Goal: Task Accomplishment & Management: Use online tool/utility

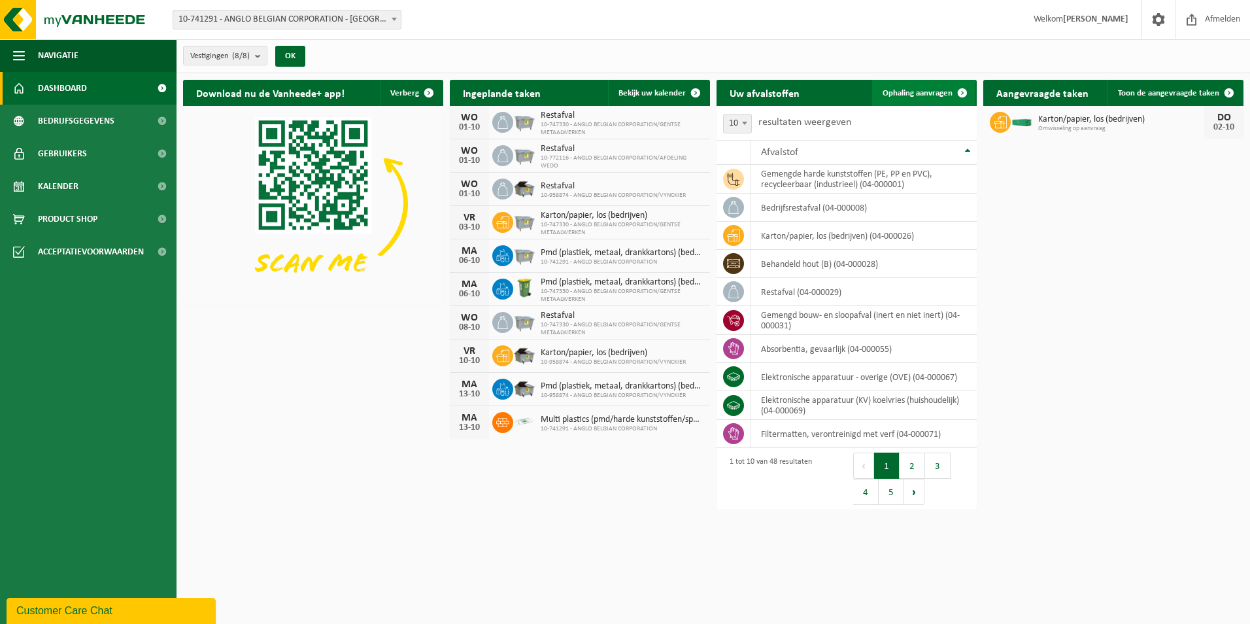
click at [935, 89] on span "Ophaling aanvragen" at bounding box center [917, 93] width 70 height 8
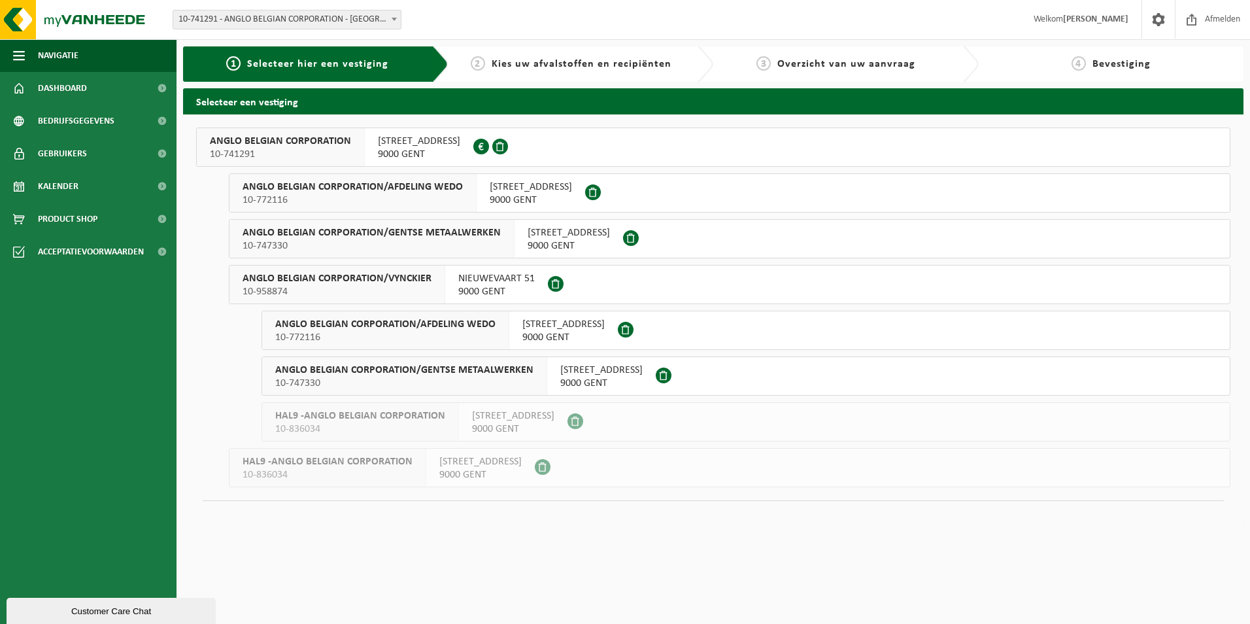
click at [550, 154] on button "ANGLO BELGIAN CORPORATION 10-741291 WIEDAUWKAAI 43 9000 GENT 0420.246.659" at bounding box center [713, 146] width 1034 height 39
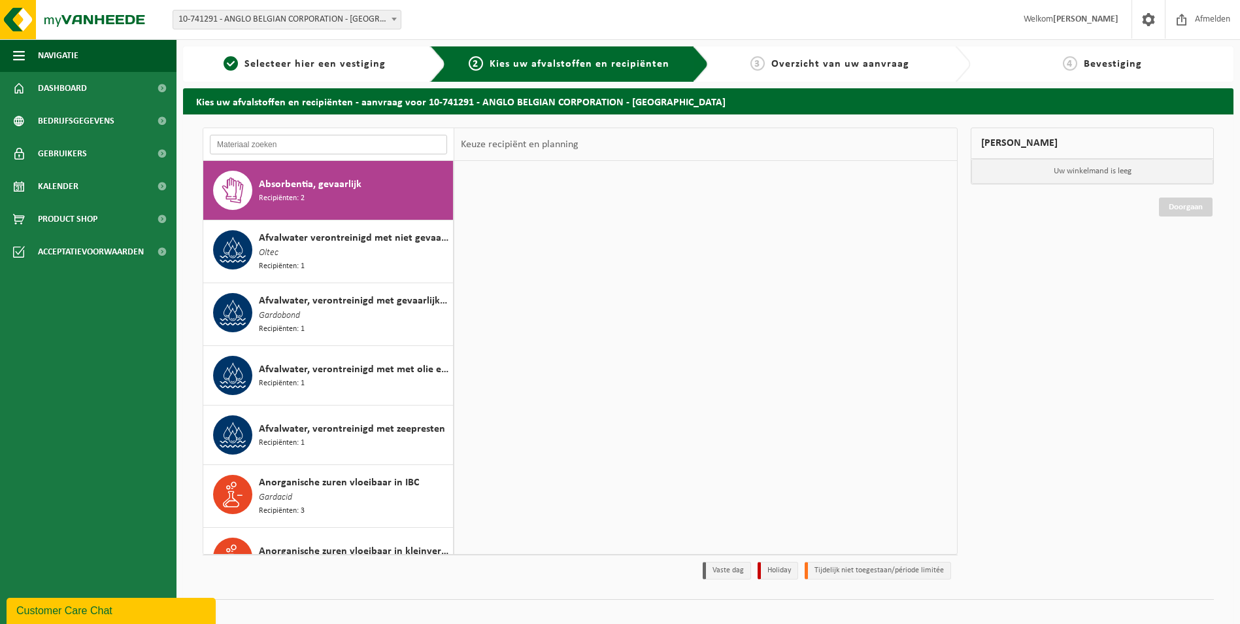
click at [420, 142] on input "text" at bounding box center [328, 145] width 237 height 20
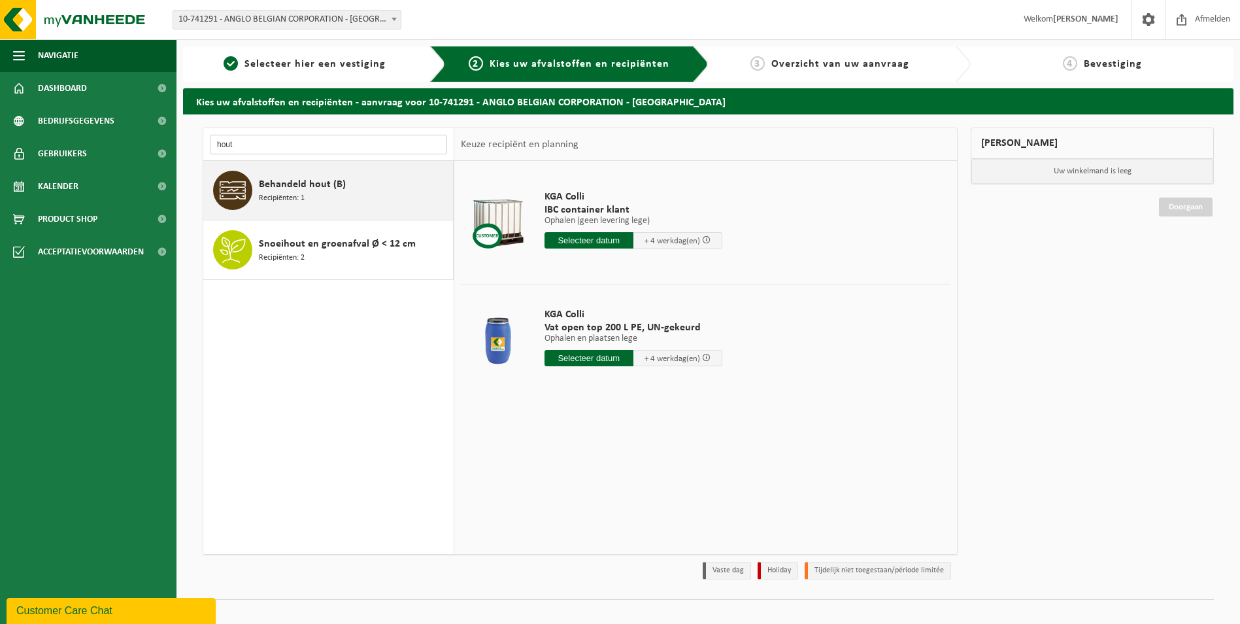
type input "hout"
click at [352, 173] on div "Behandeld hout (B) Recipiënten: 1" at bounding box center [354, 190] width 191 height 39
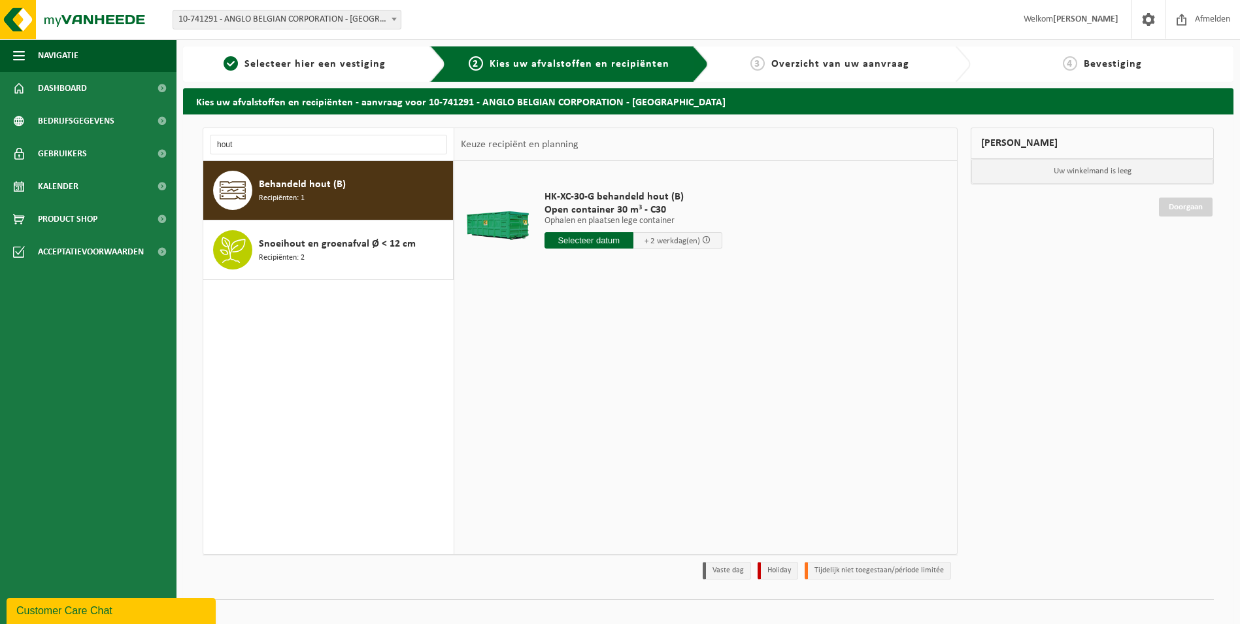
click at [610, 239] on input "text" at bounding box center [588, 240] width 89 height 16
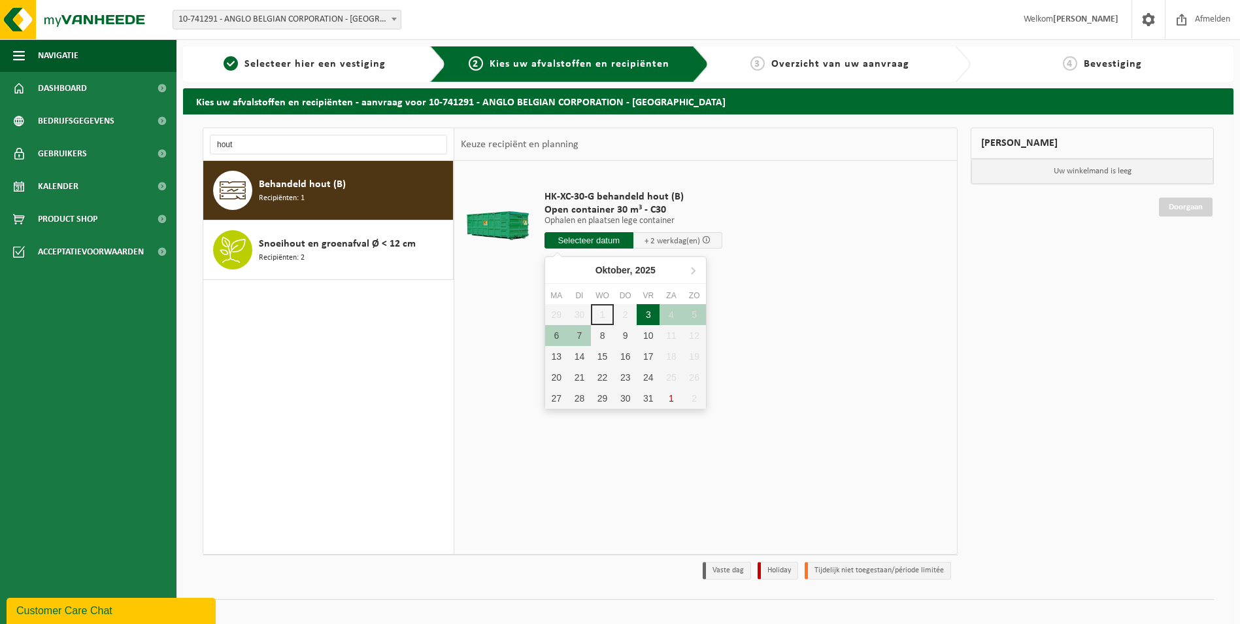
click at [648, 311] on div "3" at bounding box center [648, 314] width 23 height 21
type input "Van 2025-10-03"
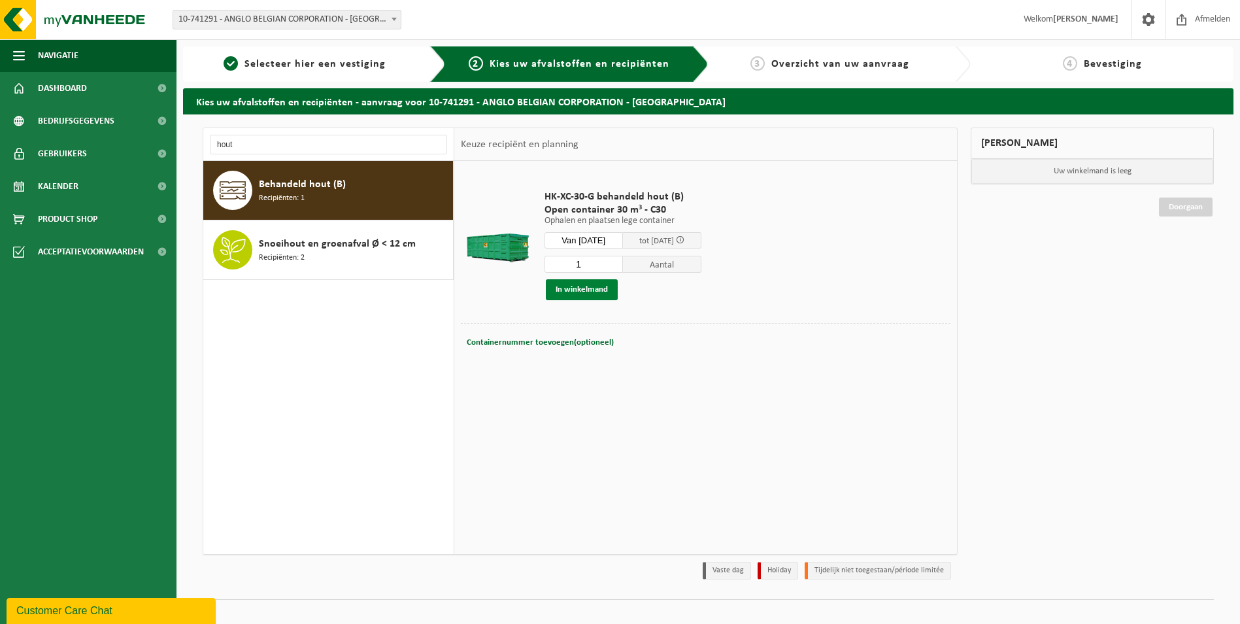
click at [599, 292] on button "In winkelmand" at bounding box center [582, 289] width 72 height 21
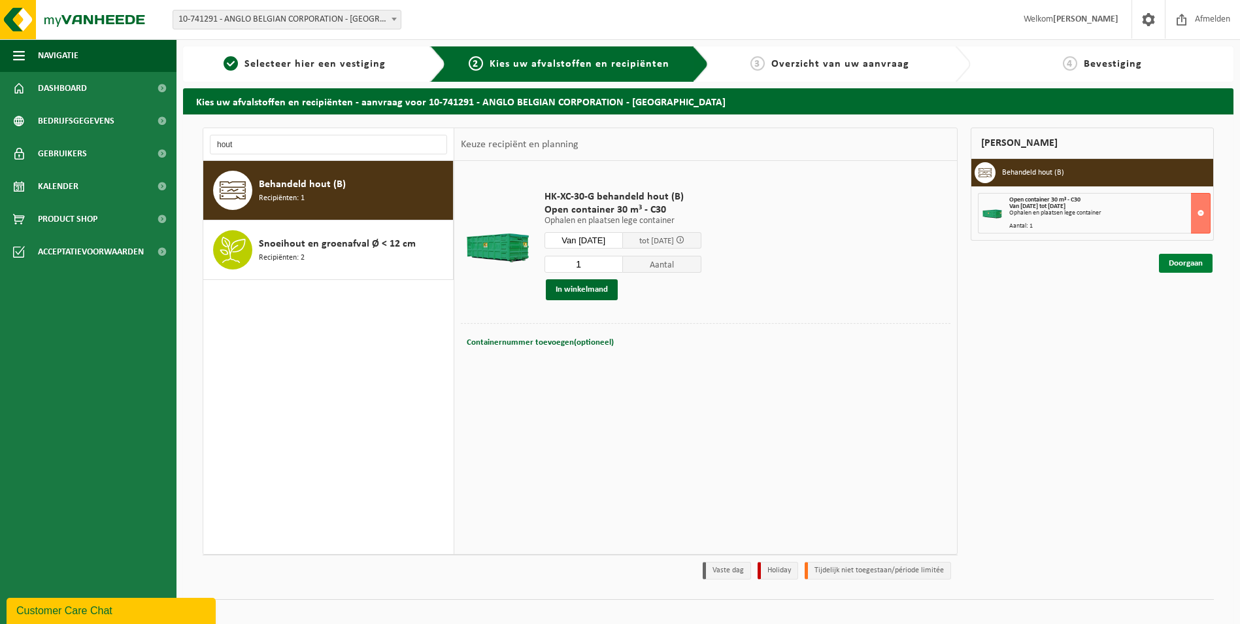
click at [1197, 264] on link "Doorgaan" at bounding box center [1186, 263] width 54 height 19
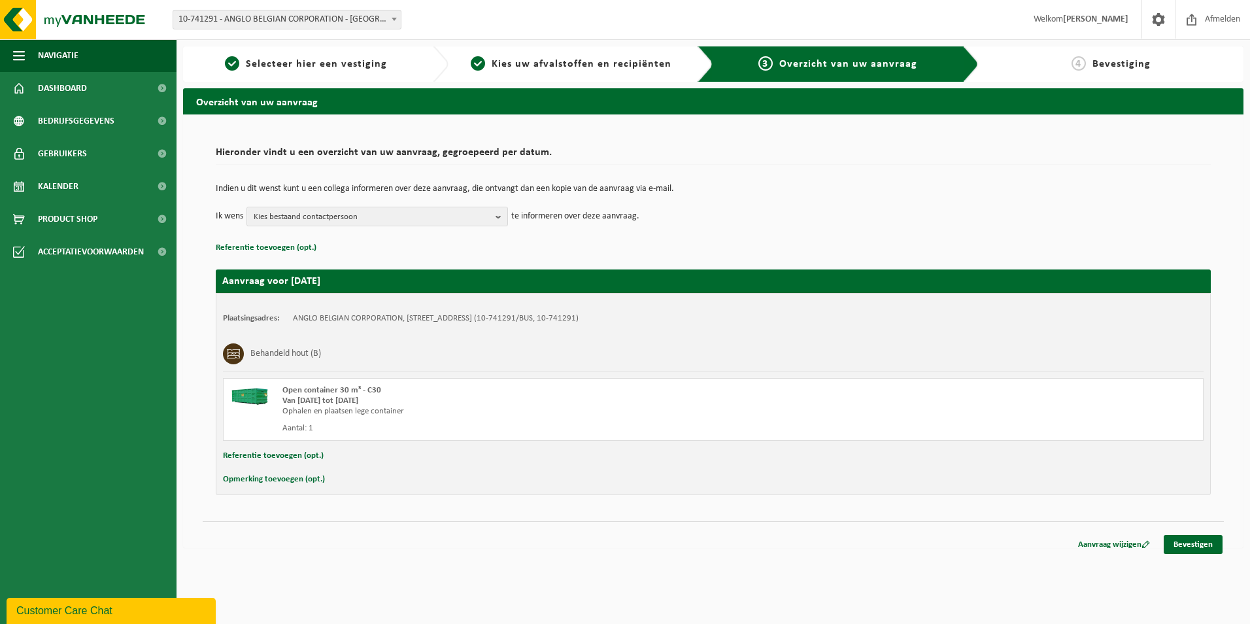
click at [824, 444] on div "Plaatsingsadres: ANGLO BELGIAN CORPORATION, 9000 GENT, WIEDAUWKAAI 43 (10-74129…" at bounding box center [713, 394] width 995 height 202
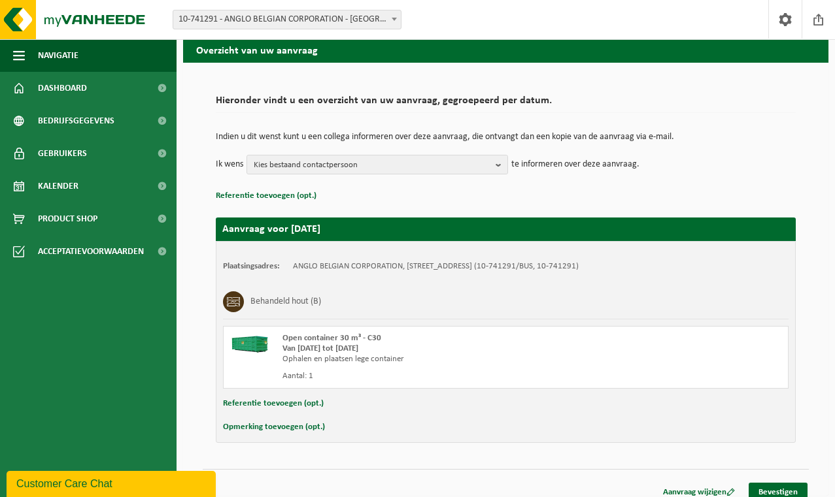
scroll to position [63, 0]
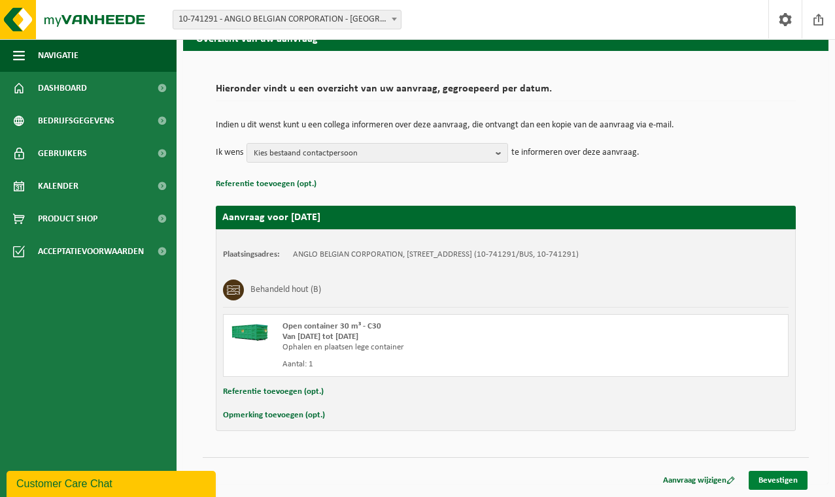
click at [794, 480] on link "Bevestigen" at bounding box center [777, 480] width 59 height 19
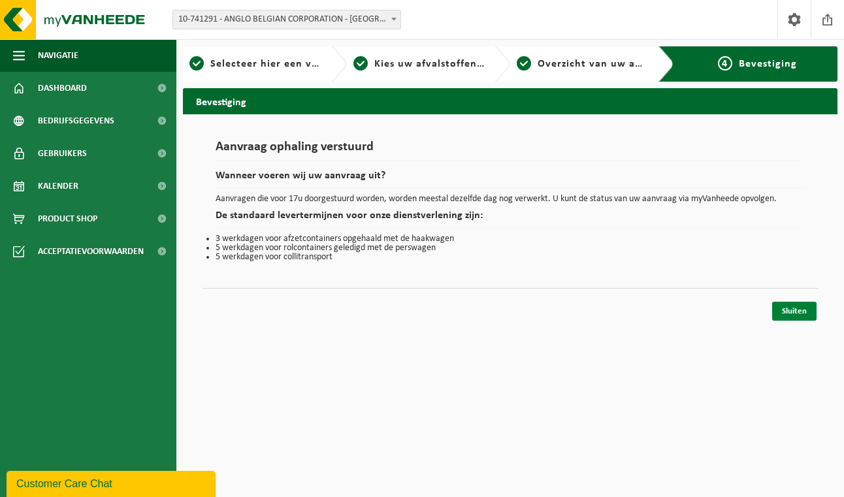
click at [807, 314] on link "Sluiten" at bounding box center [795, 311] width 44 height 19
